Goal: Transaction & Acquisition: Register for event/course

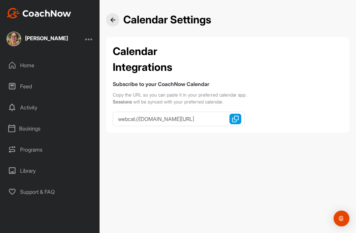
click at [35, 141] on div "Programs" at bounding box center [50, 149] width 93 height 16
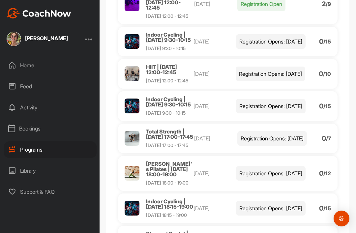
scroll to position [892, 0]
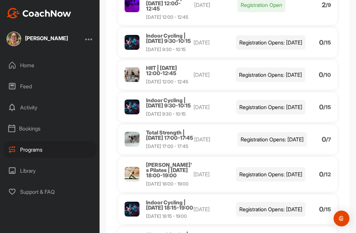
click at [168, 12] on span "Strength & Conditioning | [DATE] 12:00-12:45" at bounding box center [164, 0] width 36 height 22
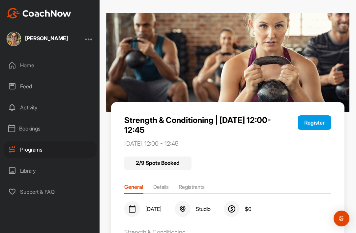
click at [310, 115] on button "Register" at bounding box center [315, 122] width 34 height 15
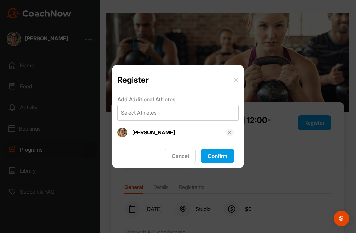
click at [219, 155] on button "Confirm" at bounding box center [217, 156] width 33 height 15
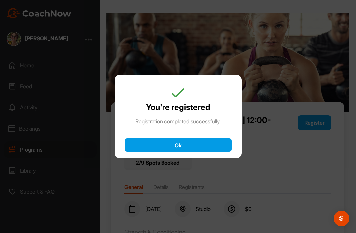
click at [192, 144] on button "Ok" at bounding box center [178, 144] width 107 height 13
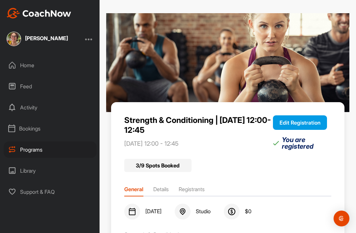
scroll to position [21, 0]
